Goal: Task Accomplishment & Management: Complete application form

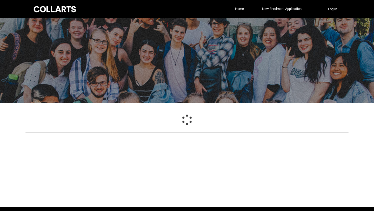
select select "GenderOptions.[DEMOGRAPHIC_DATA]"
select select "MailingCountry_Options.1101"
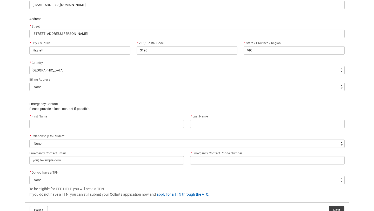
scroll to position [316, 0]
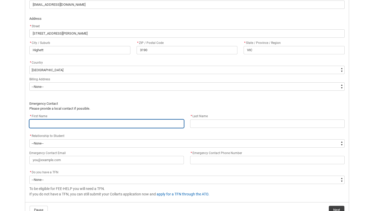
click at [105, 124] on input "REDU_Acceptance_Declaration flow" at bounding box center [106, 124] width 155 height 8
type lightning-primitive-input-simple "L"
type input "L"
type lightning-primitive-input-simple "La"
type input "La"
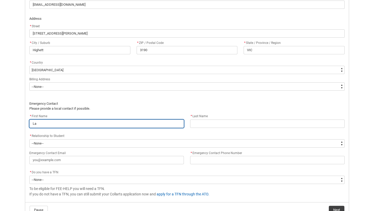
type lightning-primitive-input-simple "Lar"
type input "Lar"
type lightning-primitive-input-simple "Lari"
type input "Lari"
type lightning-primitive-input-simple "[PERSON_NAME]"
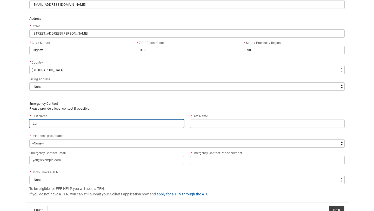
type input "[PERSON_NAME]"
type lightning-primitive-input-simple "Lariss"
type input "Lariss"
type lightning-primitive-input-simple "Larissa"
type input "Larissa"
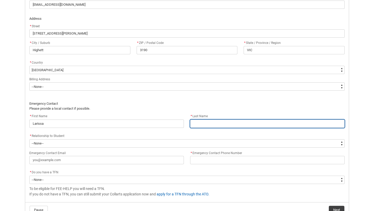
click at [209, 120] on input "REDU_Acceptance_Declaration flow" at bounding box center [267, 124] width 155 height 8
type lightning-primitive-input-simple "H"
type input "H"
type lightning-primitive-input-simple "Ho"
type input "Ho"
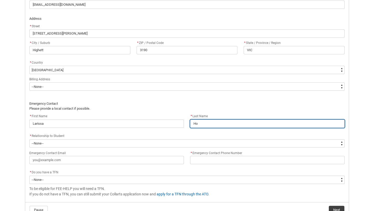
type lightning-primitive-input-simple "Hoe"
type input "Hoe"
type lightning-primitive-input-simple "Hoep"
type input "Hoep"
type lightning-primitive-input-simple "[PERSON_NAME]"
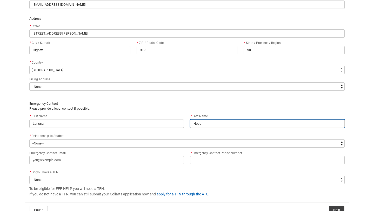
type input "[PERSON_NAME]"
type lightning-primitive-input-simple "Hoepfn"
type input "Hoepfn"
type lightning-primitive-input-simple "Hoepfne"
type input "Hoepfne"
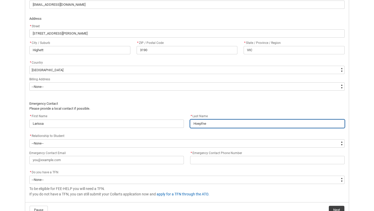
type lightning-primitive-input-simple "[PERSON_NAME]"
type input "[PERSON_NAME]"
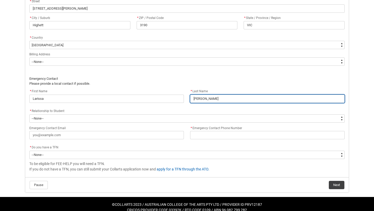
scroll to position [348, 0]
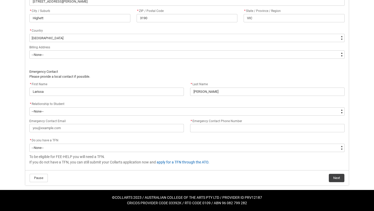
click at [160, 116] on flowruntime-screen-field "* Relationship to Student * --None-- Mother Father Sibling Child Partner Relati…" at bounding box center [187, 109] width 322 height 17
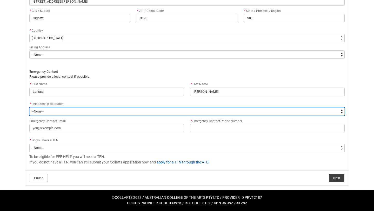
click at [156, 112] on select "--None-- Mother Father Sibling Child Partner Relation Friend" at bounding box center [187, 111] width 316 height 8
type lightning-select "EmergencyContact_RelationshipOptions.Mother"
select select "EmergencyContact_RelationshipOptions.Mother"
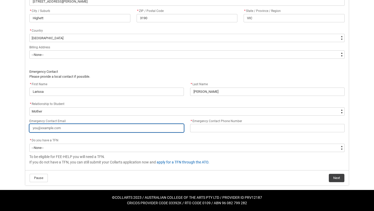
click at [120, 129] on input "Emergency Contact Email" at bounding box center [106, 128] width 155 height 8
type lightning-primitive-input-simple "c"
type input "c"
type lightning-primitive-input-simple "ca"
type input "ca"
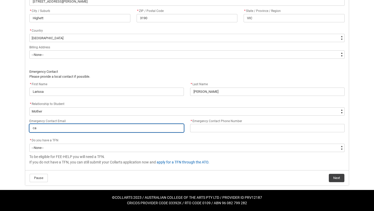
type lightning-primitive-input-simple "car"
type input "car"
type lightning-primitive-input-simple "[PERSON_NAME]"
type input "[PERSON_NAME]"
type lightning-primitive-input-simple "[PERSON_NAME]"
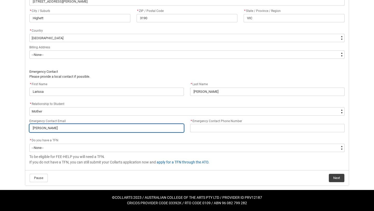
type input "[PERSON_NAME]"
type lightning-primitive-input-simple "[PERSON_NAME]"
type input "[PERSON_NAME]"
type lightning-primitive-input-simple "[PERSON_NAME]"
type input "[PERSON_NAME]"
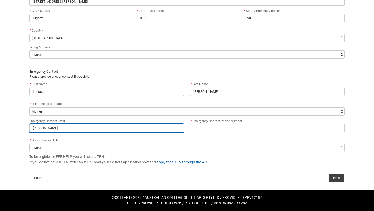
type lightning-primitive-input-simple "carlandl"
type input "carlandl"
type lightning-primitive-input-simple "carlandla"
type input "carlandla"
type lightning-primitive-input-simple "carlandlar"
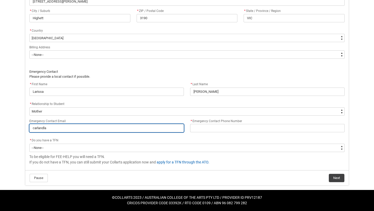
type input "carlandlar"
type lightning-primitive-input-simple "carlandlarr"
type input "carlandlarr"
type lightning-primitive-input-simple "carlandlarry"
type input "carlandlarry"
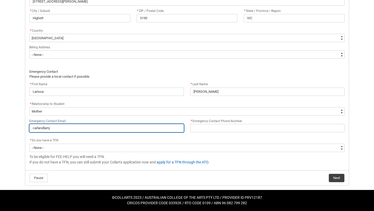
type lightning-primitive-input-simple "carlandlarry@"
type input "carlandlarry@"
type lightning-primitive-input-simple "carlandlarry@g"
type input "carlandlarry@g"
type lightning-primitive-input-simple "carlandlarry@gm"
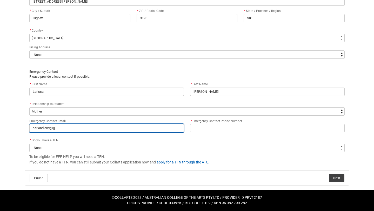
type input "carlandlarry@gm"
type lightning-primitive-input-simple "carlandlarry@gma"
type input "carlandlarry@gma"
type lightning-primitive-input-simple "carlandlarry@gmai"
type input "carlandlarry@gmai"
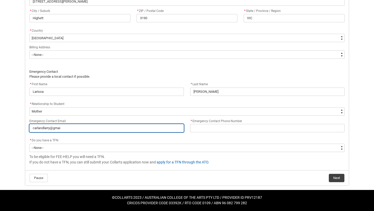
type lightning-primitive-input-simple "[EMAIL_ADDRESS]"
type input "[EMAIL_ADDRESS]"
type lightning-primitive-input-simple "[EMAIL_ADDRESS]."
type input "[EMAIL_ADDRESS]."
type lightning-primitive-input-simple "carlandlarry@gmail.c"
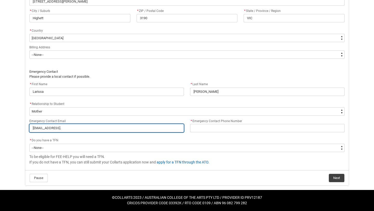
type input "carlandlarry@gmail.c"
type lightning-primitive-input-simple "[EMAIL_ADDRESS][DOMAIN_NAME]"
type input "[EMAIL_ADDRESS][DOMAIN_NAME]"
type lightning-primitive-input-simple "[EMAIL_ADDRESS][DOMAIN_NAME]"
type input "[EMAIL_ADDRESS][DOMAIN_NAME]"
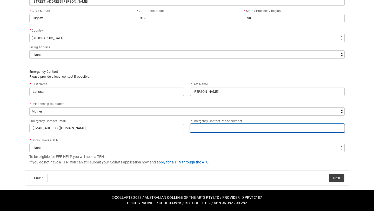
click at [229, 127] on input "* Emergency Contact Phone Number" at bounding box center [267, 128] width 155 height 8
type lightning-primitive-input-simple "0"
type input "0"
type lightning-primitive-input-simple "04"
type input "04"
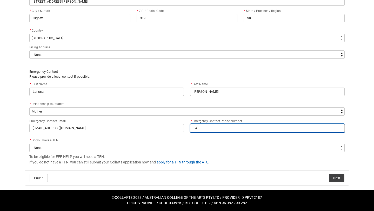
type lightning-primitive-input-simple "042"
type input "042"
type lightning-primitive-input-simple "0420"
type input "0420"
type lightning-primitive-input-simple "04206"
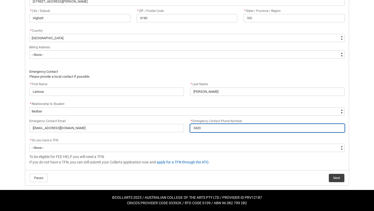
type input "04206"
type lightning-primitive-input-simple "042060"
type input "042060"
type lightning-primitive-input-simple "0420608"
type input "0420608"
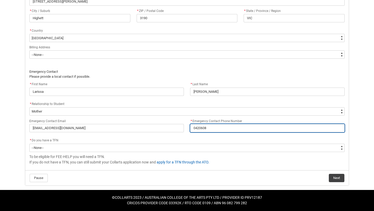
type lightning-primitive-input-simple "04206088"
type input "04206088"
type lightning-primitive-input-simple "042060889"
type input "042060889"
type lightning-primitive-input-simple "0420608897"
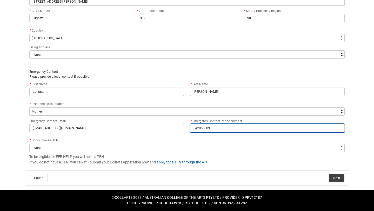
type input "0420608897"
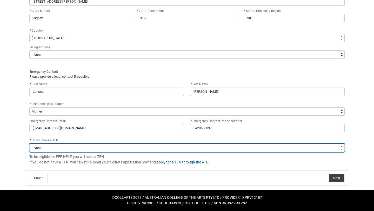
click at [159, 148] on select "--None-- Yes No" at bounding box center [187, 148] width 316 height 8
type lightning-select "Choice_Yes"
select select "Choice_Yes"
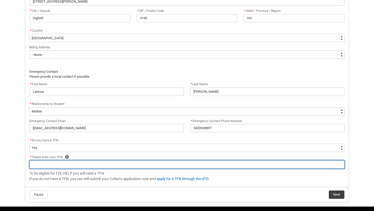
click at [97, 163] on input "REDU_Acceptance_Declaration flow" at bounding box center [187, 164] width 316 height 8
type lightning-primitive-input-simple "5"
type input "5"
type lightning-primitive-input-simple "52"
type input "52"
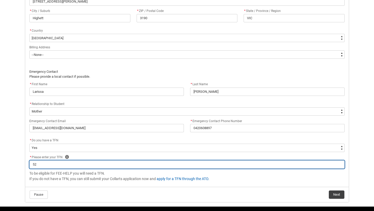
type lightning-primitive-input-simple "529"
type input "529"
type lightning-primitive-input-simple "5299"
type input "5299"
type lightning-primitive-input-simple "52993"
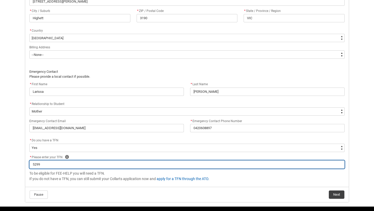
type input "52993"
type lightning-primitive-input-simple "529935"
type input "529935"
type lightning-primitive-input-simple "5299354"
type input "5299354"
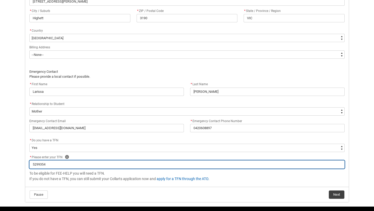
type lightning-primitive-input-simple "52993542"
type input "52993542"
type lightning-primitive-input-simple "529935422"
type input "529935422"
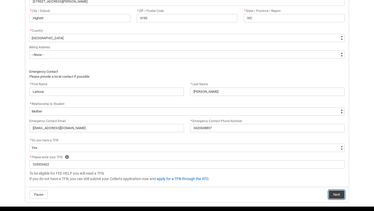
click at [334, 194] on button "Next" at bounding box center [337, 195] width 16 height 8
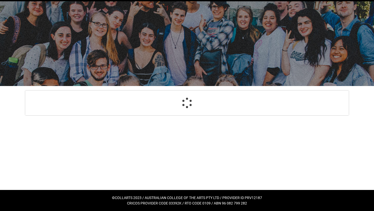
select select "GenderOptions.[DEMOGRAPHIC_DATA]"
select select "MailingCountry_Options.1101"
select select "EmergencyContact_RelationshipOptions.Mother"
select select "Choice_Yes"
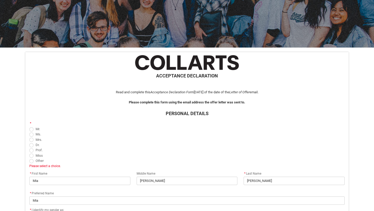
scroll to position [87, 0]
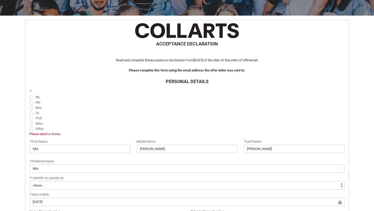
click at [31, 124] on span "REDU_Acceptance_Declaration flow" at bounding box center [31, 124] width 4 height 4
click at [29, 121] on input "Miss" at bounding box center [29, 121] width 0 height 0
radio input "true"
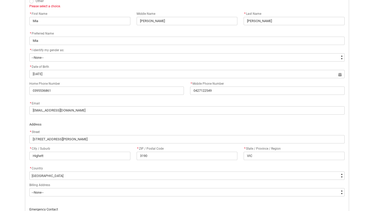
scroll to position [358, 0]
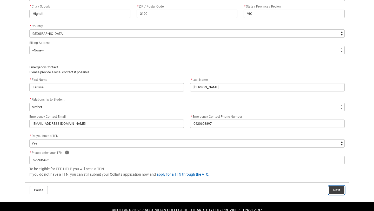
click at [338, 192] on button "Next" at bounding box center [337, 190] width 16 height 8
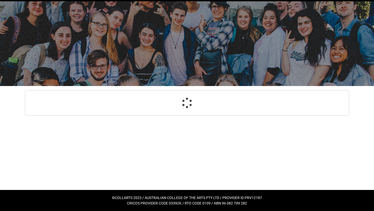
select select "Payment_Type_FEE_HELP"
select select "Study_Mode_FullTime"
select select "StudyMethod_OnCampus"
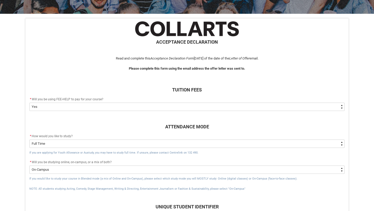
scroll to position [90, 0]
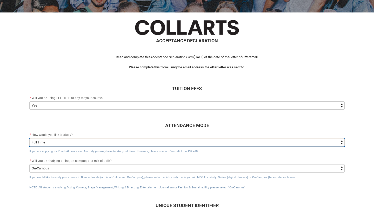
click at [179, 145] on select "--None-- Full Time Part Time" at bounding box center [187, 142] width 316 height 8
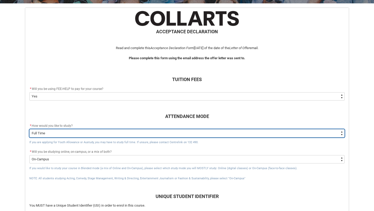
scroll to position [101, 0]
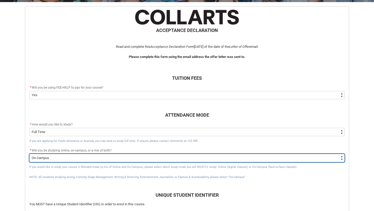
click at [169, 160] on select "--None-- Online On-Campus" at bounding box center [187, 158] width 316 height 8
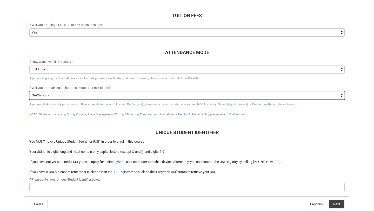
scroll to position [174, 0]
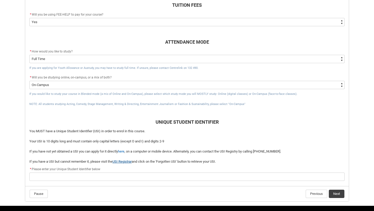
click at [125, 161] on link "USI Registrar" at bounding box center [122, 162] width 19 height 4
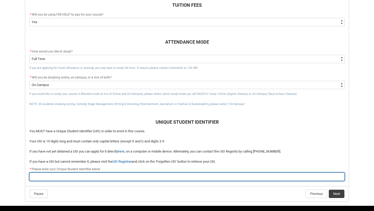
click at [63, 179] on input "REDU_Acceptance_Declaration flow" at bounding box center [187, 177] width 316 height 8
type lightning-primitive-input-simple "L"
type input "L"
type lightning-primitive-input-simple "LF"
type input "LF"
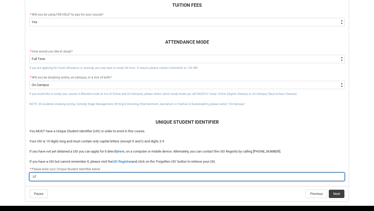
type lightning-primitive-input-simple "LFA"
type input "LFA"
type lightning-primitive-input-simple "LFAQ"
type input "LFAQ"
type lightning-primitive-input-simple "LFAQX"
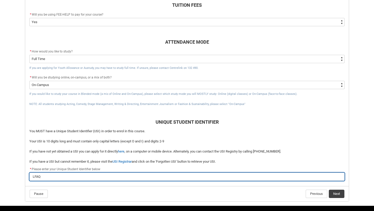
type input "LFAQX"
type lightning-primitive-input-simple "LFAQXH"
type input "LFAQXH"
type lightning-primitive-input-simple "LFAQXHN"
type input "LFAQXHN"
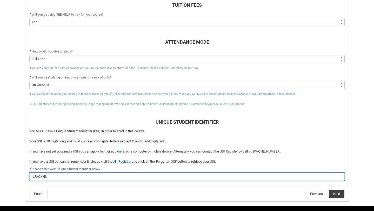
type lightning-primitive-input-simple "LFAQXHNZ"
type input "LFAQXHNZ"
type lightning-primitive-input-simple "LFAQXHNZK"
type input "LFAQXHNZK"
type lightning-primitive-input-simple "LFAQXHNZKM"
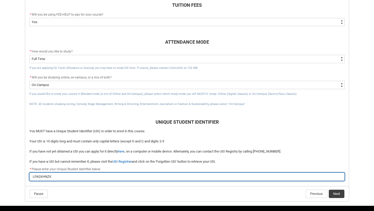
type input "LFAQXHNZKM"
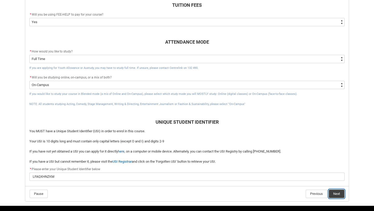
click at [332, 192] on button "Next" at bounding box center [337, 194] width 16 height 8
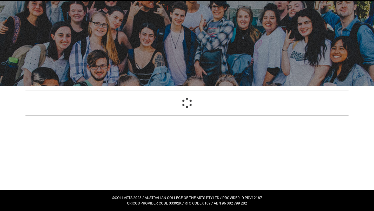
select select "CitizenshipStatus_Options.1"
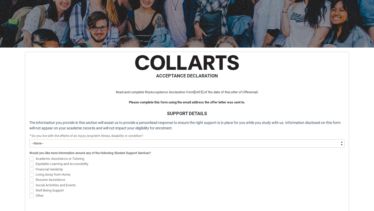
scroll to position [58, 0]
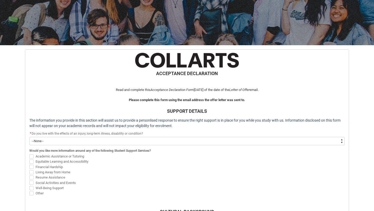
click at [76, 142] on select "--None-- Yes No" at bounding box center [187, 141] width 316 height 8
type lightning-select "Choice_Yes"
select select "Choice_Yes"
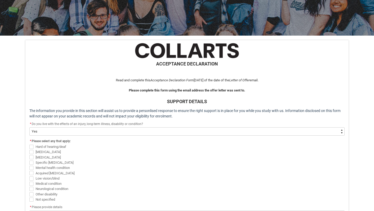
scroll to position [70, 0]
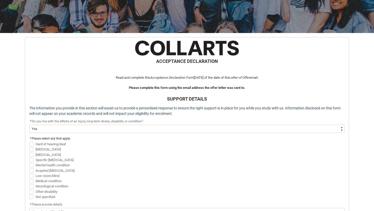
click at [49, 185] on span "Neurological condition" at bounding box center [52, 186] width 33 height 4
click at [29, 184] on input "Neurological condition" at bounding box center [29, 184] width 0 height 0
checkbox input "true"
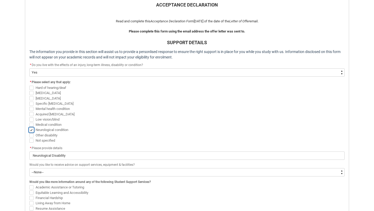
scroll to position [145, 0]
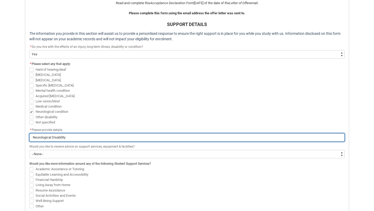
click at [118, 137] on input "Neurological Disability" at bounding box center [187, 137] width 316 height 8
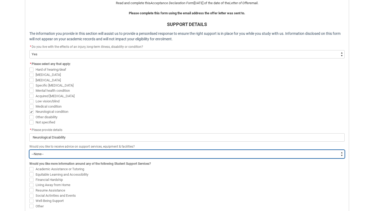
click at [104, 154] on select "--None-- Yes No" at bounding box center [187, 154] width 316 height 8
type lightning-select "Choice_Yes"
select select "Choice_Yes"
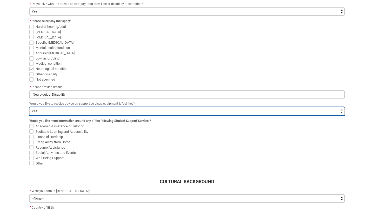
scroll to position [227, 0]
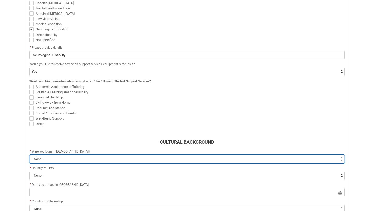
click at [105, 161] on select "--None-- Born in [DEMOGRAPHIC_DATA] Born outside [DEMOGRAPHIC_DATA]" at bounding box center [187, 159] width 316 height 8
type lightning-select "Country_of_Birth_L1.1100"
select select "Country_of_Birth_L1.1100"
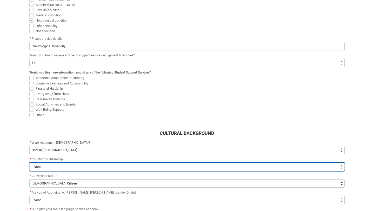
click at [97, 165] on select "--[GEOGRAPHIC_DATA]-- [GEOGRAPHIC_DATA] [GEOGRAPHIC_DATA] [GEOGRAPHIC_DATA] [GE…" at bounding box center [187, 167] width 316 height 8
type lightning-select "Citizenship_Options.[DEMOGRAPHIC_DATA]"
select select "Citizenship_Options.[DEMOGRAPHIC_DATA]"
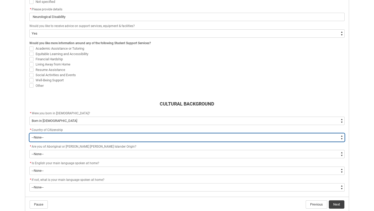
scroll to position [267, 0]
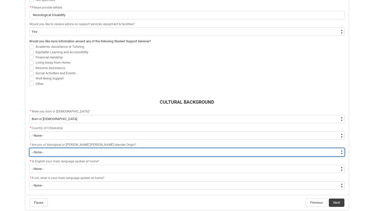
click at [76, 153] on select "--None-- Non indigenous – neither [DEMOGRAPHIC_DATA] nor [PERSON_NAME] [PERSON_…" at bounding box center [187, 152] width 316 height 8
type lightning-select "aboriginalTorresStraitIslander_Options.2"
select select "aboriginalTorresStraitIslander_Options.2"
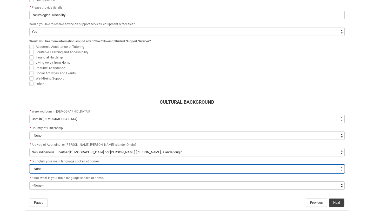
click at [72, 169] on select "--None-- Student/Applicant/Staff speaks only English at permanent home residenc…" at bounding box center [187, 169] width 316 height 8
type lightning-select "ContactLanguageSpokenAtHome.0001"
select select "ContactLanguageSpokenAtHome.0001"
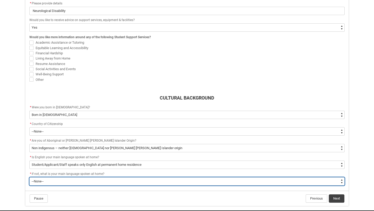
click at [76, 182] on select "--None-- 1101 Gaelic ([GEOGRAPHIC_DATA]) 1102 Irish 1103 Welsh 1199 Celtic, nec…" at bounding box center [187, 181] width 316 height 8
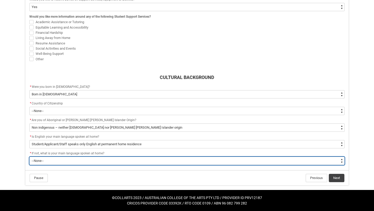
click at [288, 158] on select "--None-- 1101 Gaelic ([GEOGRAPHIC_DATA]) 1102 Irish 1103 Welsh 1199 Celtic, nec…" at bounding box center [187, 161] width 316 height 8
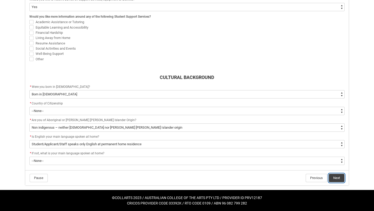
click at [335, 178] on button "Next" at bounding box center [337, 178] width 16 height 8
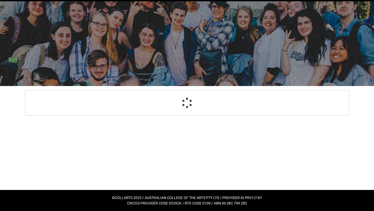
scroll to position [17, 0]
select select "Choice_Yes"
select select "Country_of_Birth_L1.1100"
select select "Citizenship_Options.[DEMOGRAPHIC_DATA]"
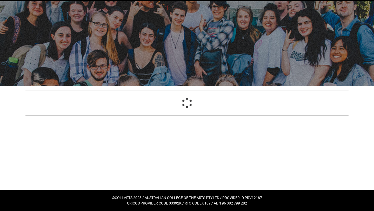
select select "aboriginalTorresStraitIslander_Options.2"
select select "ContactLanguageSpokenAtHome.0001"
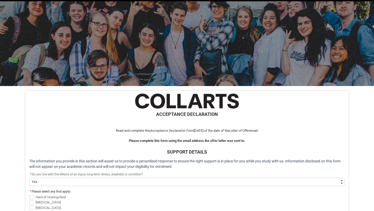
scroll to position [297, 0]
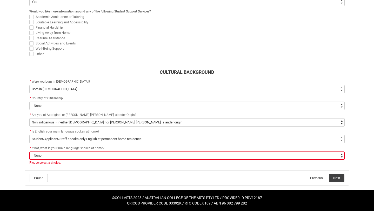
click at [170, 158] on select "--None-- 1101 Gaelic ([GEOGRAPHIC_DATA]) 1102 Irish 1103 Welsh 1199 Celtic, nec…" at bounding box center [187, 156] width 316 height 8
type lightning-select "L3PicklistChoice.1201"
select select "L3PicklistChoice.1201"
click at [335, 176] on button "Next" at bounding box center [337, 178] width 16 height 8
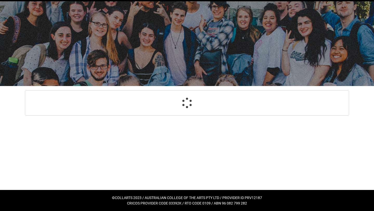
select select "HeardCollarts_Options.Word of mouth"
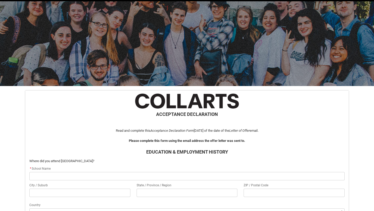
scroll to position [55, 0]
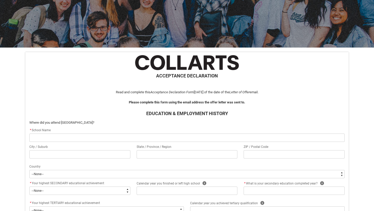
click at [100, 142] on input "REDU_Acceptance_Declaration flow" at bounding box center [187, 138] width 316 height 8
type lightning-primitive-input-simple "S"
type input "S"
type lightning-primitive-input-simple "St"
type input "St"
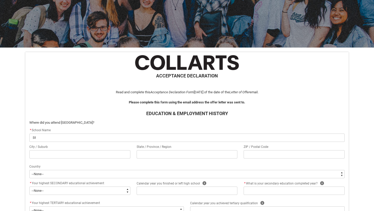
type lightning-primitive-input-simple "Sta"
type input "Sta"
type lightning-primitive-input-simple "Star"
type input "Star"
type lightning-primitive-input-simple "Star"
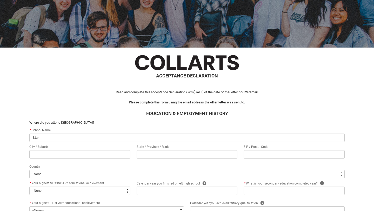
type input "Star"
type lightning-primitive-input-simple "Star O"
type input "Star O"
type lightning-primitive-input-simple "Star Of"
type input "Star Of"
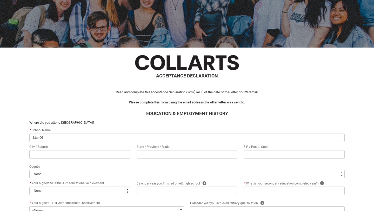
type lightning-primitive-input-simple "Star Of"
type input "Star Of"
type lightning-primitive-input-simple "Star Of t"
type input "Star Of t"
type lightning-primitive-input-simple "Star Of th"
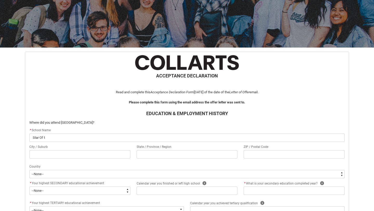
type input "Star Of th"
type lightning-primitive-input-simple "Star Of the"
type input "Star Of the"
type lightning-primitive-input-simple "Star Of the"
type input "Star Of the"
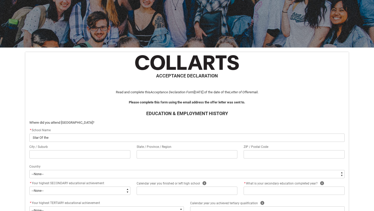
type lightning-primitive-input-simple "Star Of the S"
type input "Star Of the S"
type lightning-primitive-input-simple "Star Of the Se"
type input "Star Of the Se"
type lightning-primitive-input-simple "Star Of the Sea"
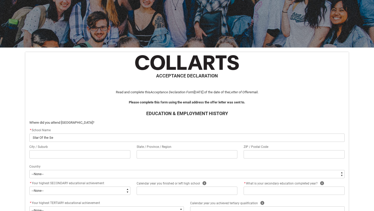
type input "Star Of the Sea"
type lightning-primitive-input-simple "Star Of the Sea"
click at [85, 153] on input "REDU_Acceptance_Declaration flow" at bounding box center [79, 154] width 101 height 8
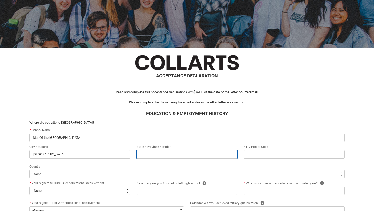
click at [159, 156] on input "REDU_Acceptance_Declaration flow" at bounding box center [187, 154] width 101 height 8
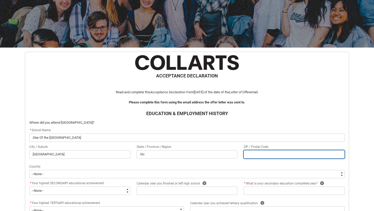
click at [259, 157] on input "REDU_Acceptance_Declaration flow" at bounding box center [294, 154] width 101 height 8
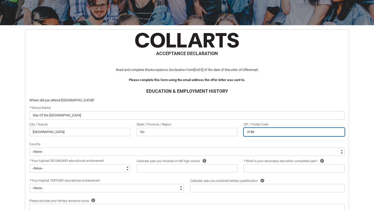
scroll to position [81, 0]
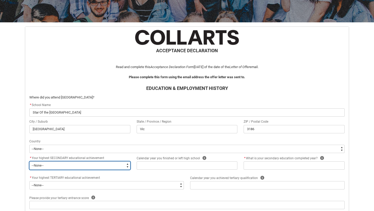
click at [114, 166] on select "--None-- Did not go to school Year 8 or below Year 9 or equivalent Completed Ye…" at bounding box center [79, 165] width 101 height 8
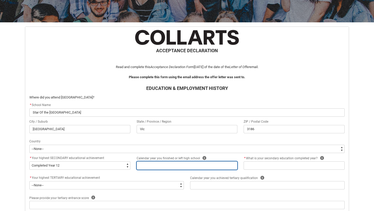
click at [157, 168] on input "REDU_Acceptance_Declaration flow" at bounding box center [187, 165] width 101 height 8
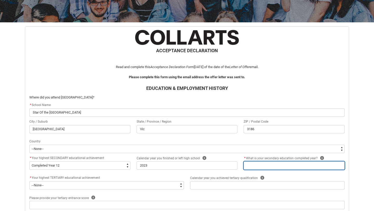
click at [266, 168] on input "REDU_Acceptance_Declaration flow" at bounding box center [294, 165] width 101 height 8
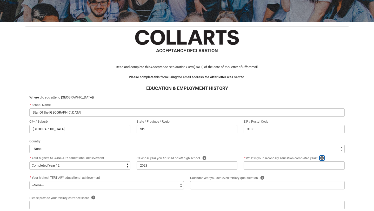
click at [321, 158] on icon "REDU_Acceptance_Declaration flow" at bounding box center [322, 158] width 4 height 4
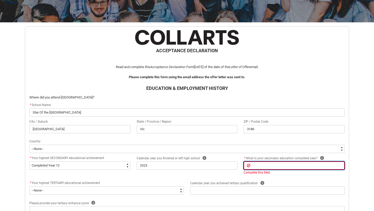
click at [312, 166] on input "REDU_Acceptance_Declaration flow" at bounding box center [294, 165] width 101 height 8
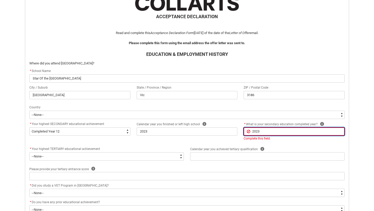
scroll to position [122, 0]
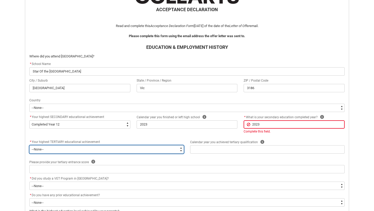
click at [111, 150] on flowruntime-screen-field "* Your highest TERTIARY educational achievement * --None-- A Complete Final Yea…" at bounding box center [106, 147] width 161 height 17
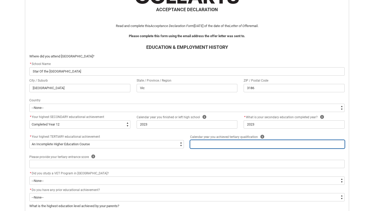
click at [210, 146] on input "REDU_Acceptance_Declaration flow" at bounding box center [267, 144] width 155 height 8
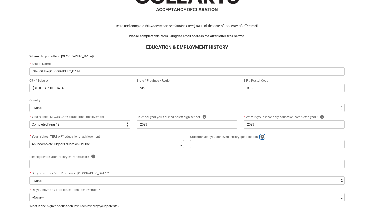
click at [261, 135] on icon "REDU_Acceptance_Declaration flow" at bounding box center [263, 137] width 4 height 4
click at [261, 136] on icon "REDU_Acceptance_Declaration flow" at bounding box center [263, 137] width 4 height 4
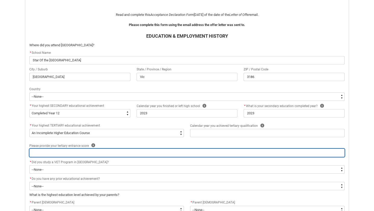
click at [182, 151] on input "REDU_Acceptance_Declaration flow" at bounding box center [187, 153] width 316 height 8
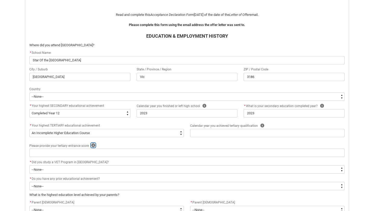
click at [91, 144] on icon "REDU_Acceptance_Declaration flow" at bounding box center [93, 145] width 4 height 4
click at [92, 144] on icon "REDU_Acceptance_Declaration flow" at bounding box center [94, 146] width 4 height 4
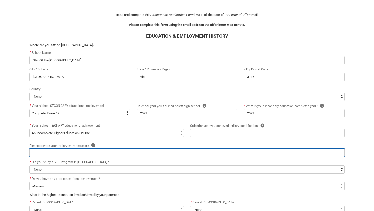
click at [86, 155] on input "REDU_Acceptance_Declaration flow" at bounding box center [187, 153] width 316 height 8
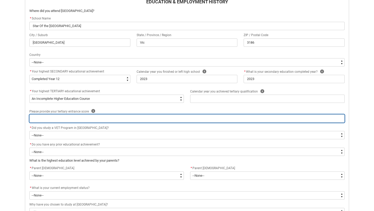
scroll to position [169, 0]
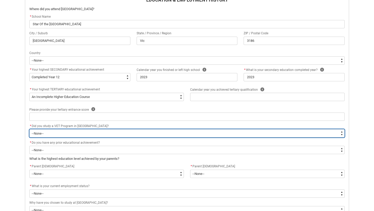
click at [69, 137] on select "--None-- Yes No" at bounding box center [187, 133] width 316 height 8
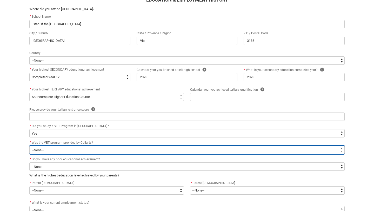
click at [62, 151] on select "--None-- Yes No Unsure" at bounding box center [187, 150] width 316 height 8
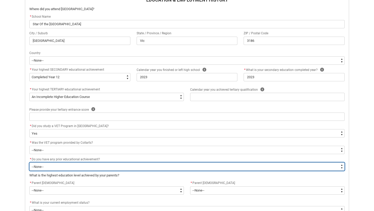
click at [61, 164] on select "--None-- Yes No" at bounding box center [187, 167] width 316 height 8
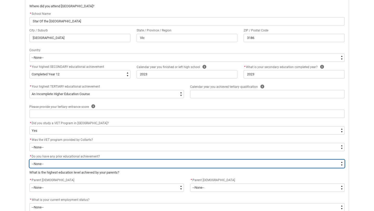
scroll to position [179, 0]
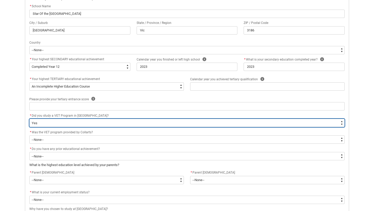
click at [70, 122] on select "--None-- Yes No" at bounding box center [187, 123] width 316 height 8
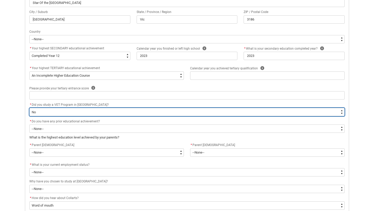
scroll to position [194, 0]
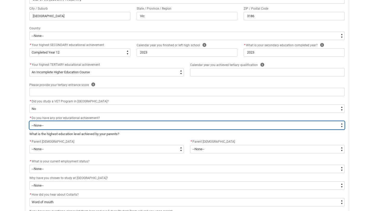
click at [66, 125] on select "--None-- Yes No" at bounding box center [187, 125] width 316 height 8
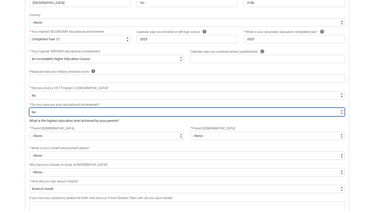
scroll to position [214, 0]
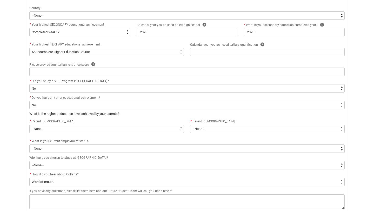
click at [75, 111] on flowruntime-screen-field "* Do you have any prior educational achievement? * --None-- Yes No" at bounding box center [187, 103] width 322 height 17
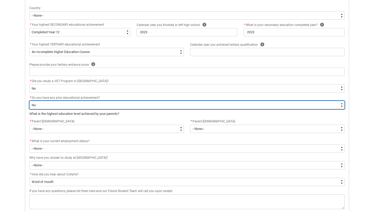
click at [74, 107] on select "--None-- Yes No" at bounding box center [187, 105] width 316 height 8
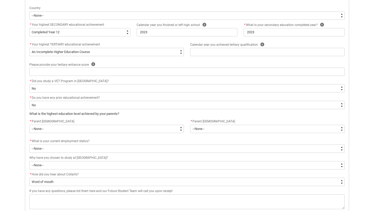
click at [68, 110] on flowruntime-screen-field "* Do you have any prior educational achievement? * --None-- Yes No" at bounding box center [187, 103] width 322 height 17
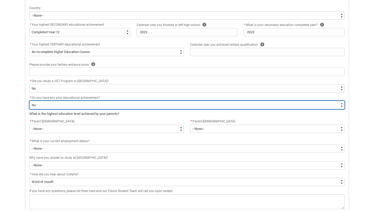
click at [68, 106] on select "--None-- Yes No" at bounding box center [187, 105] width 316 height 8
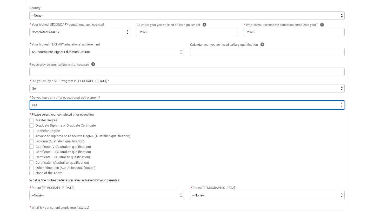
click at [80, 108] on select "--None-- Yes No" at bounding box center [187, 105] width 316 height 8
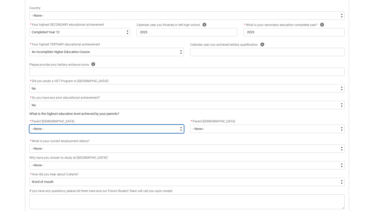
click at [66, 129] on select "--None-- Postgraduate qualification (e.g. Postgraduate Diploma, Master's, PhD) …" at bounding box center [106, 129] width 155 height 8
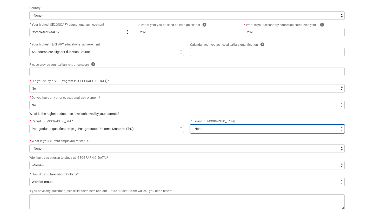
click at [212, 127] on select "--None-- Postgraduate qualification (e.g. Postgraduate Diploma, Master's, PhD) …" at bounding box center [267, 129] width 155 height 8
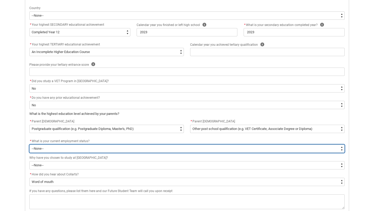
click at [154, 147] on select "--None-- [DEMOGRAPHIC_DATA] [DEMOGRAPHIC_DATA] [DEMOGRAPHIC_DATA] - not employi…" at bounding box center [187, 149] width 316 height 8
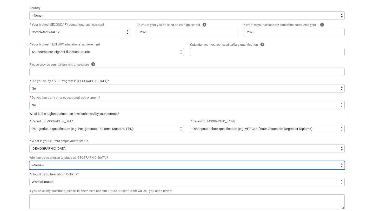
click at [119, 167] on select "--None-- To get a job To develop my existing business To start my own business …" at bounding box center [187, 165] width 316 height 8
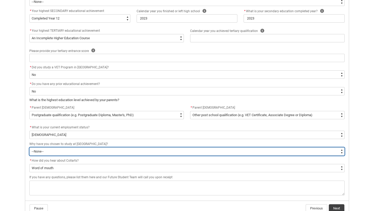
scroll to position [236, 0]
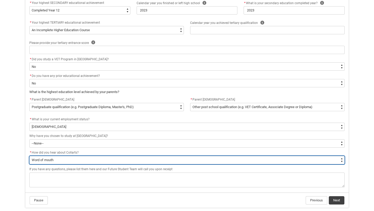
click at [88, 159] on select "--None-- Advertising - Facebook Advertising - Google Advertising - Instagram Ad…" at bounding box center [187, 160] width 316 height 8
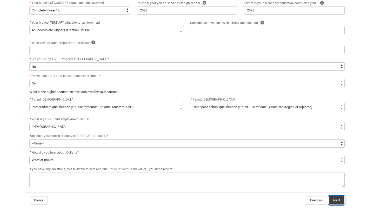
click at [338, 200] on button "Next" at bounding box center [337, 200] width 16 height 8
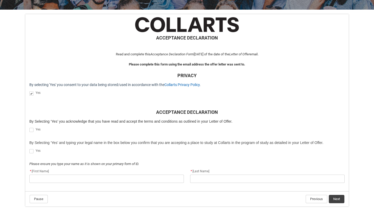
scroll to position [94, 0]
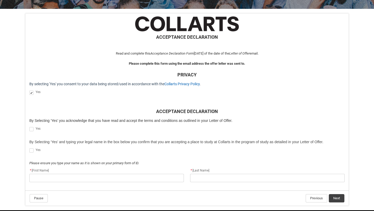
click at [34, 131] on span "REDU_Acceptance_Declaration flow" at bounding box center [32, 129] width 6 height 5
click at [31, 128] on span "REDU_Acceptance_Declaration flow" at bounding box center [31, 129] width 4 height 4
click at [29, 127] on input "REDU_Acceptance_Declaration flow" at bounding box center [29, 126] width 0 height 0
click at [33, 150] on span "REDU_Acceptance_Declaration flow" at bounding box center [31, 150] width 4 height 4
click at [29, 148] on input "REDU_Acceptance_Declaration flow" at bounding box center [29, 148] width 0 height 0
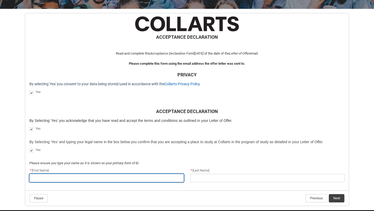
click at [44, 178] on input "REDU_Acceptance_Declaration flow" at bounding box center [106, 178] width 155 height 8
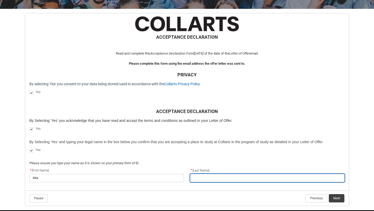
click at [198, 180] on input "REDU_Acceptance_Declaration flow" at bounding box center [267, 178] width 155 height 8
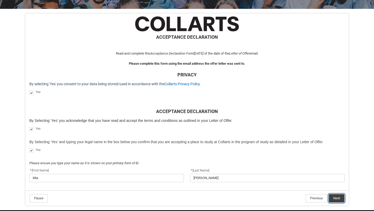
click at [342, 199] on button "Next" at bounding box center [337, 198] width 16 height 8
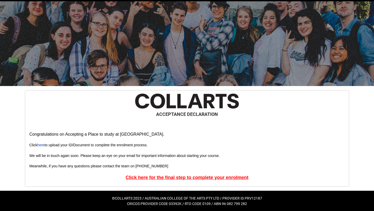
scroll to position [17, 0]
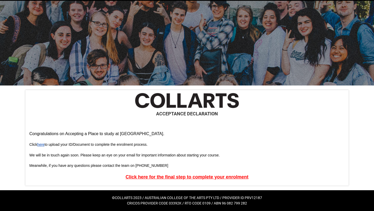
click at [43, 144] on link "here" at bounding box center [40, 144] width 7 height 4
